Goal: Information Seeking & Learning: Learn about a topic

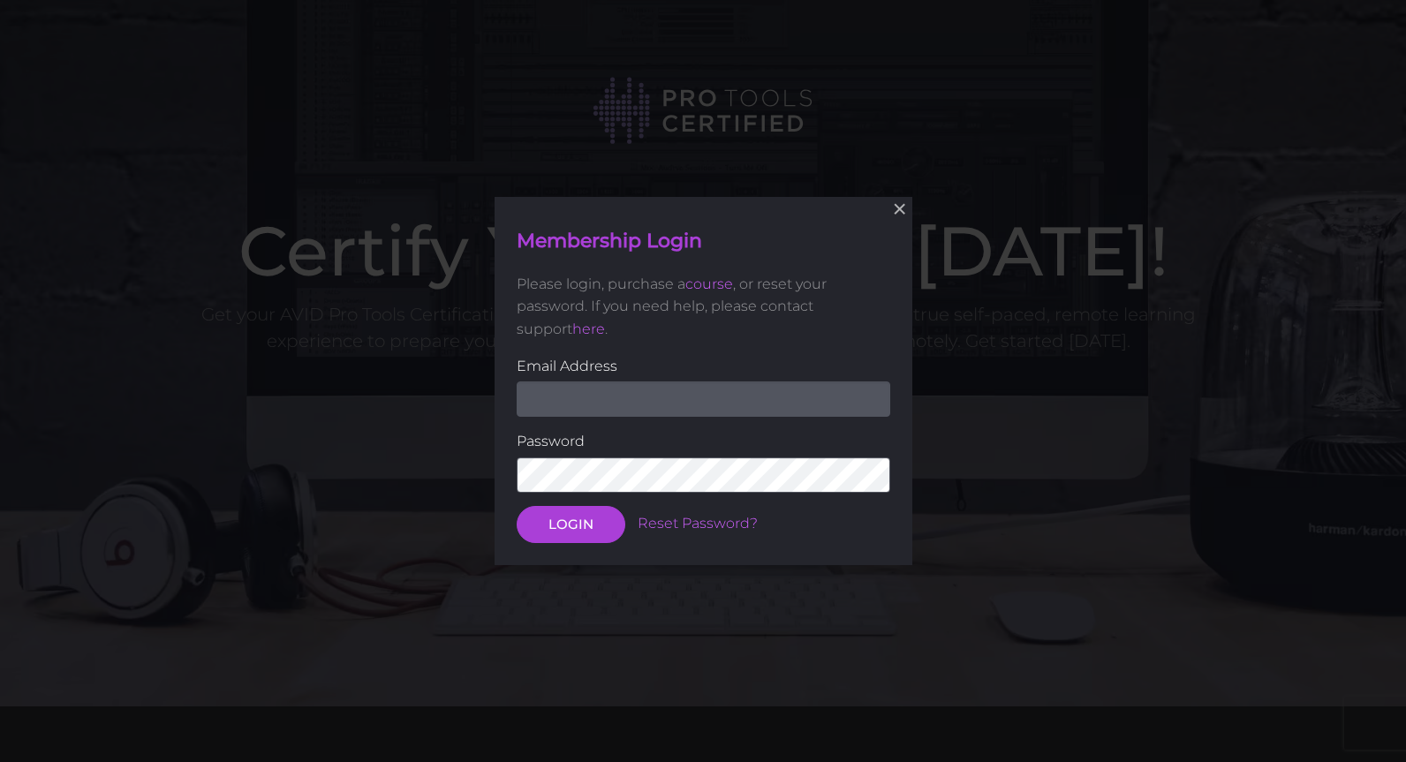
type input "mike@paministries.com"
click at [570, 519] on button "LOGIN" at bounding box center [571, 524] width 109 height 37
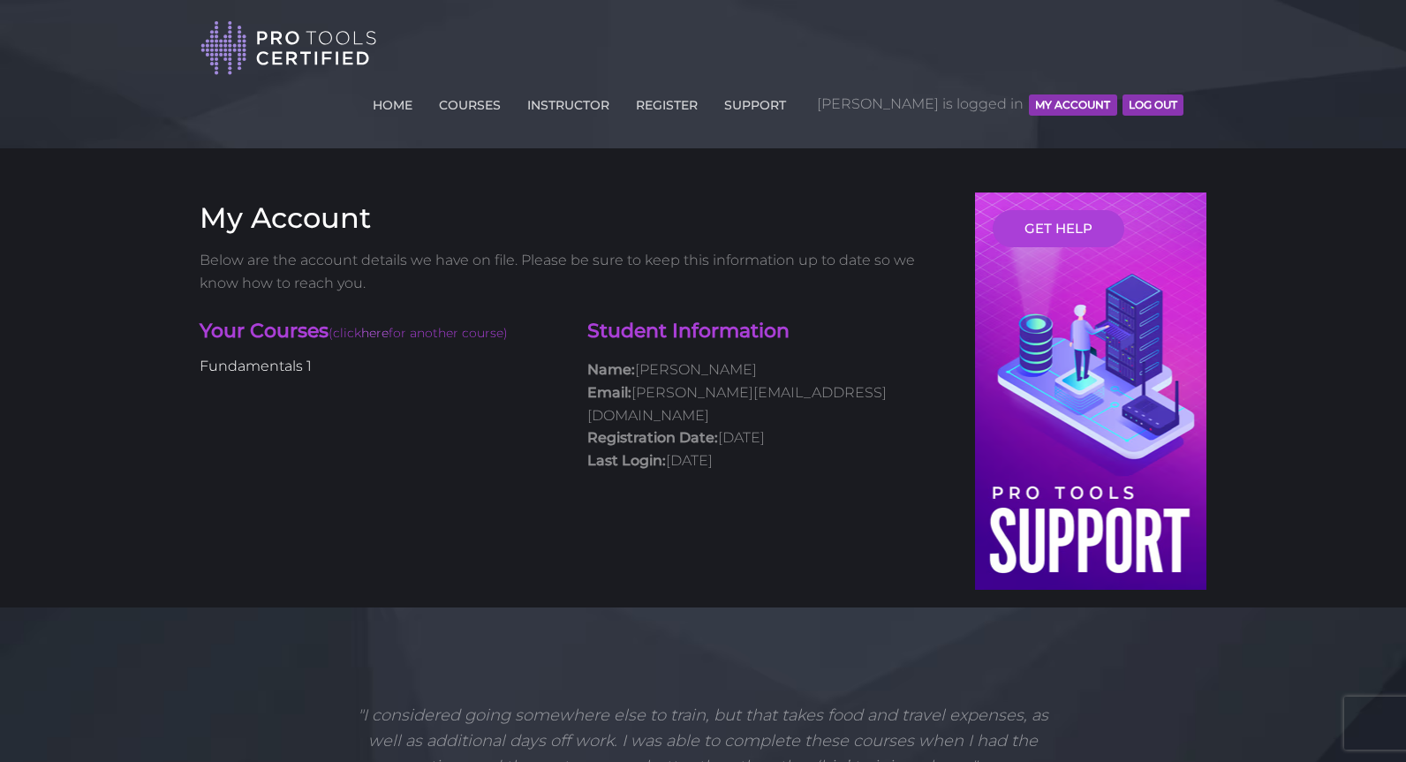
click at [291, 358] on link "Fundamentals 1" at bounding box center [256, 366] width 112 height 17
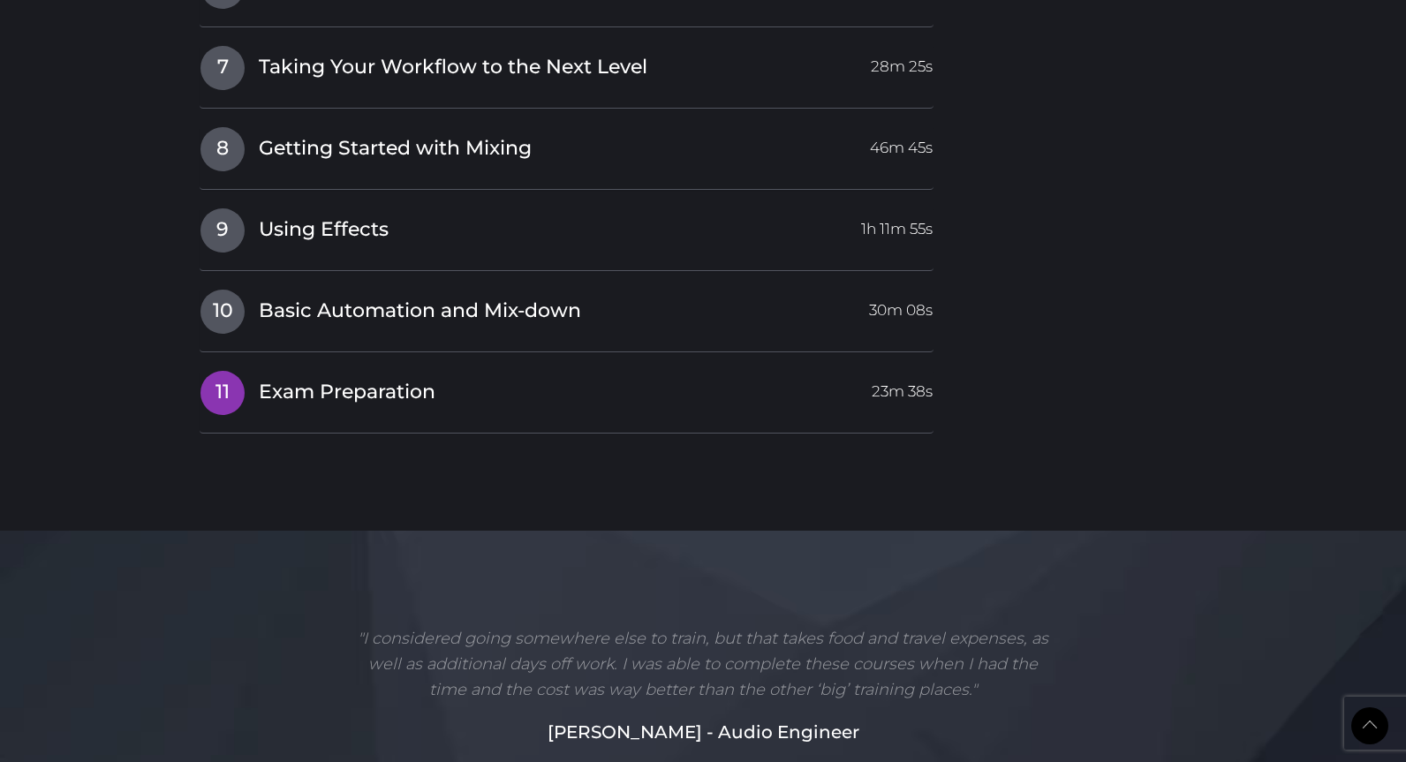
scroll to position [2854, 0]
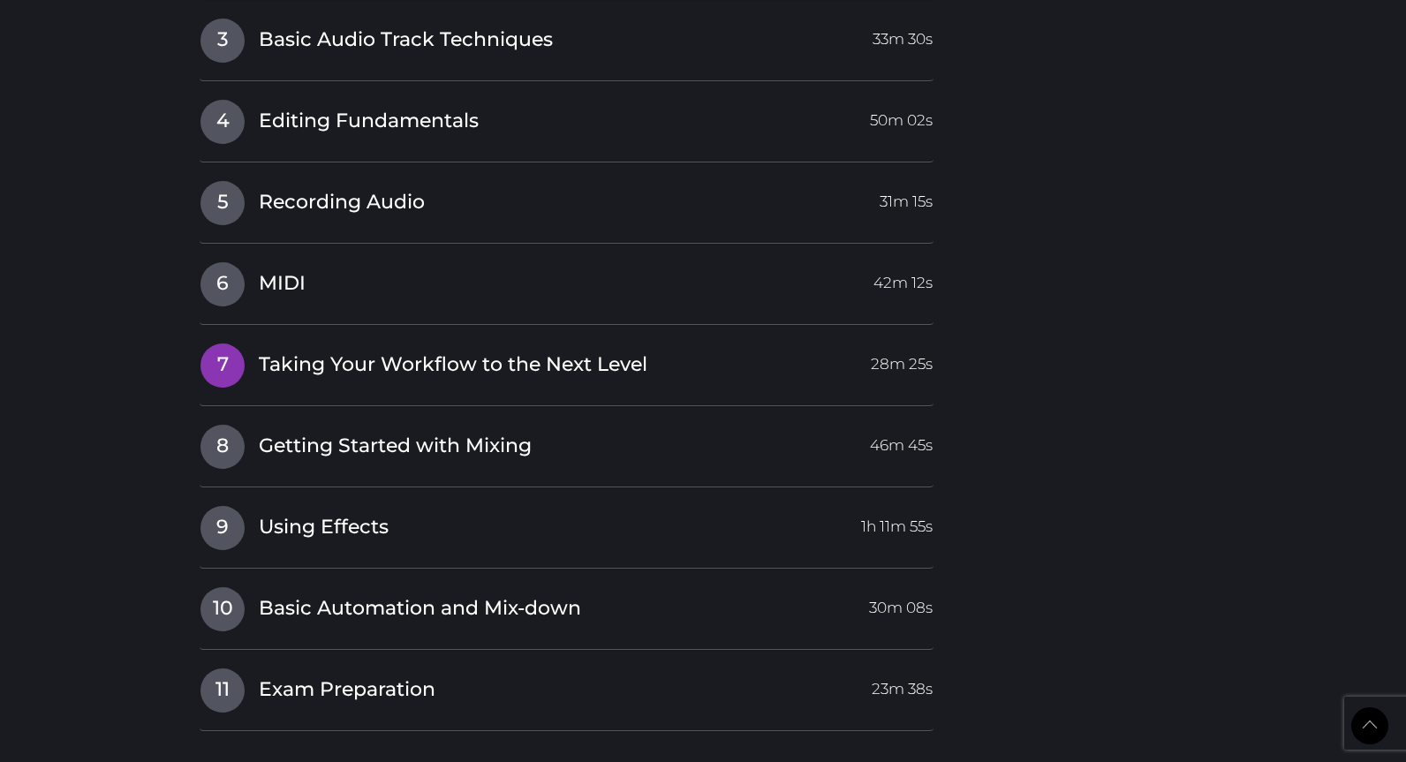
click at [340, 351] on span "Taking Your Workflow to the Next Level" at bounding box center [453, 364] width 389 height 27
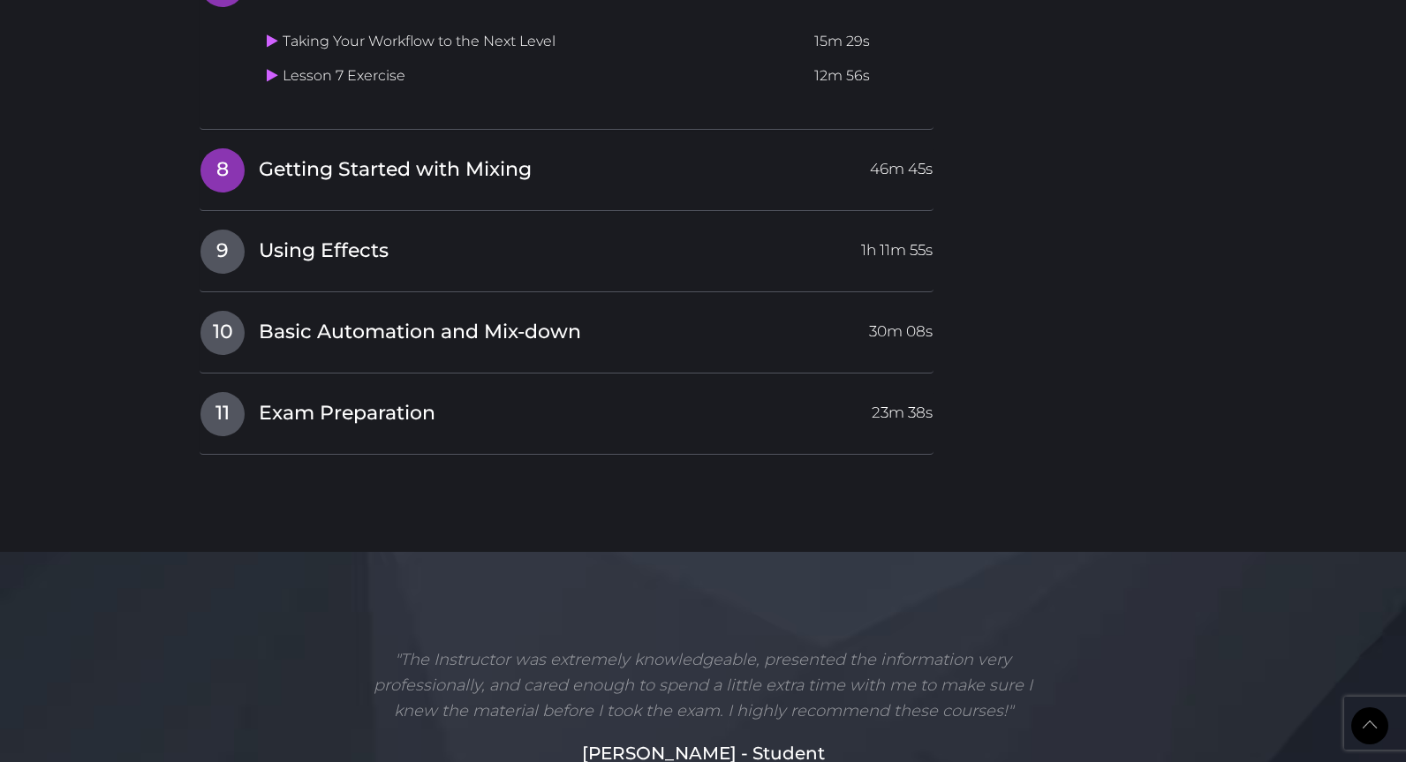
scroll to position [2485, 0]
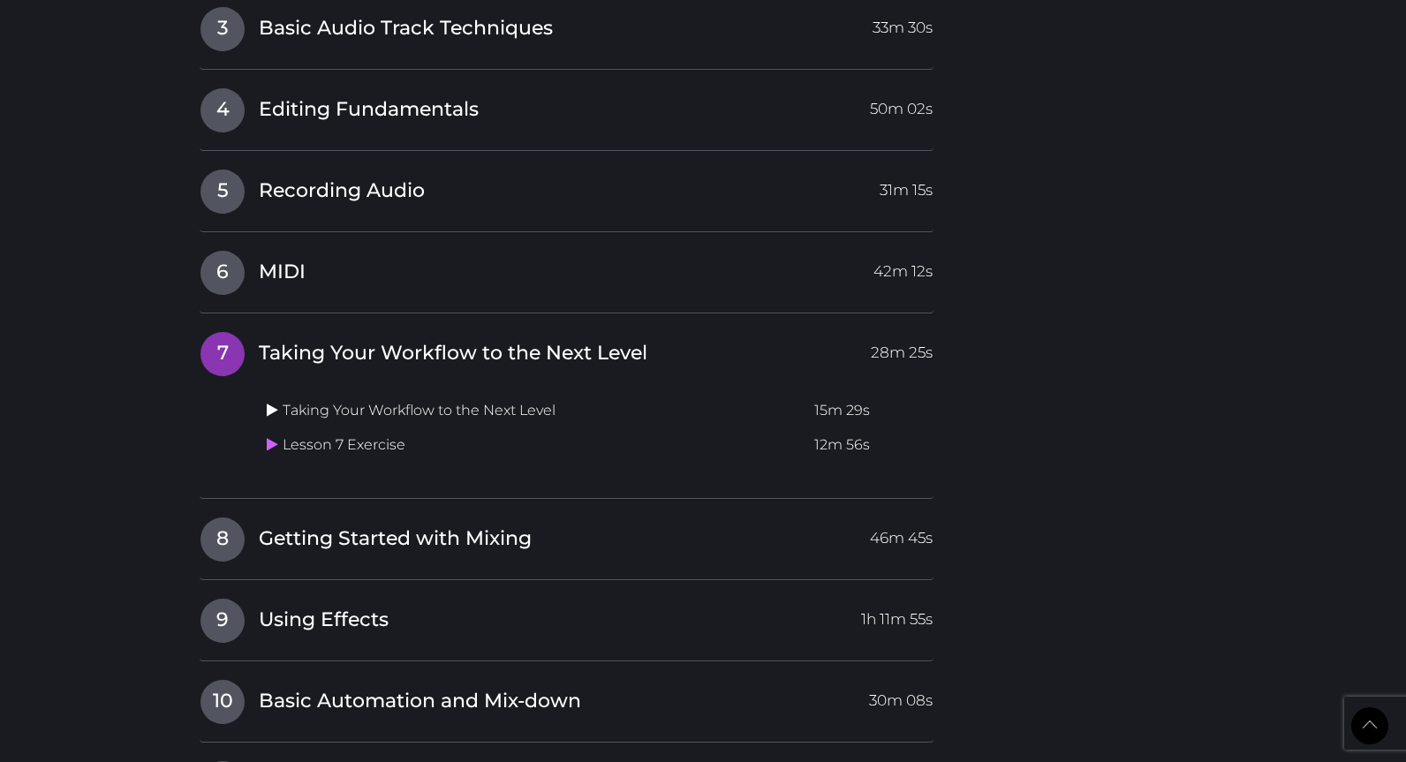
click at [269, 403] on icon at bounding box center [272, 410] width 11 height 14
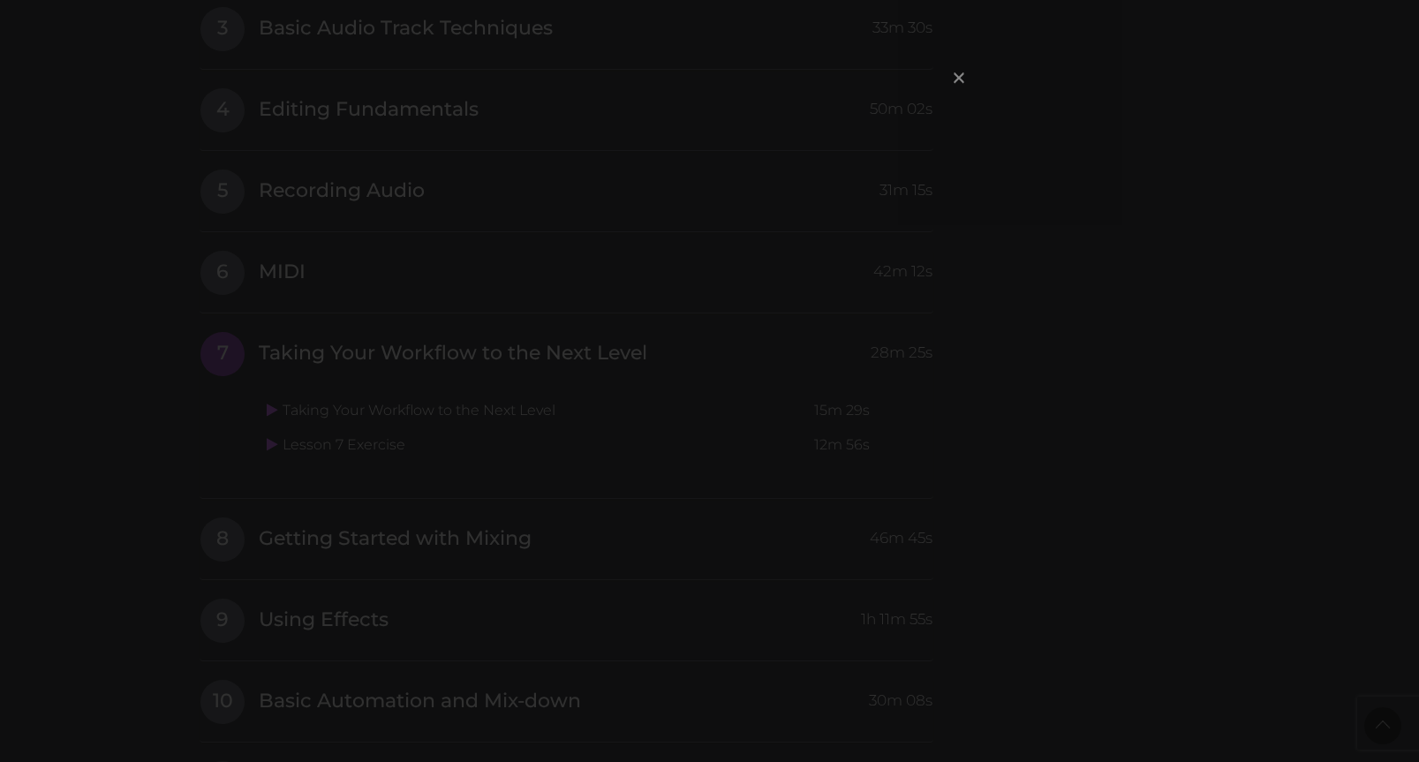
click at [957, 79] on span "×" at bounding box center [959, 77] width 18 height 38
